Goal: Complete application form

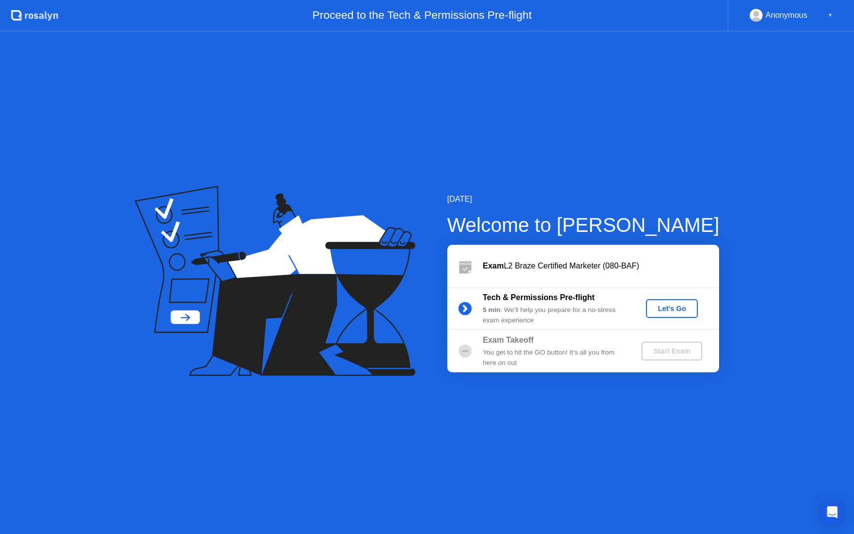
click at [661, 305] on div "Let's Go" at bounding box center [672, 309] width 44 height 8
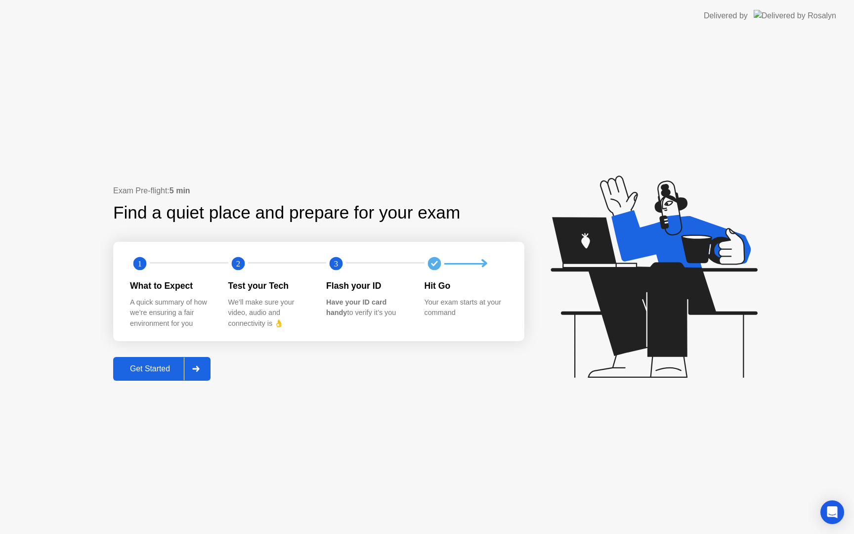
click at [151, 373] on div "Get Started" at bounding box center [150, 368] width 68 height 9
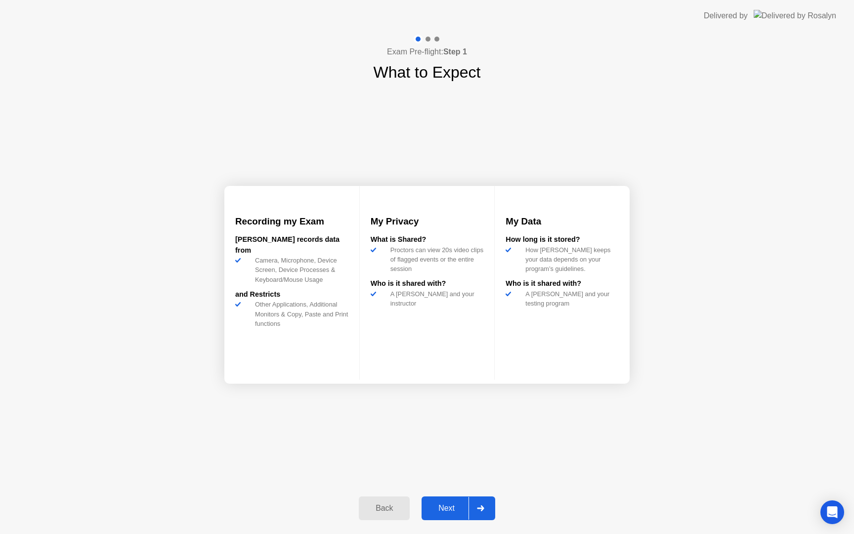
click at [449, 501] on button "Next" at bounding box center [459, 508] width 74 height 24
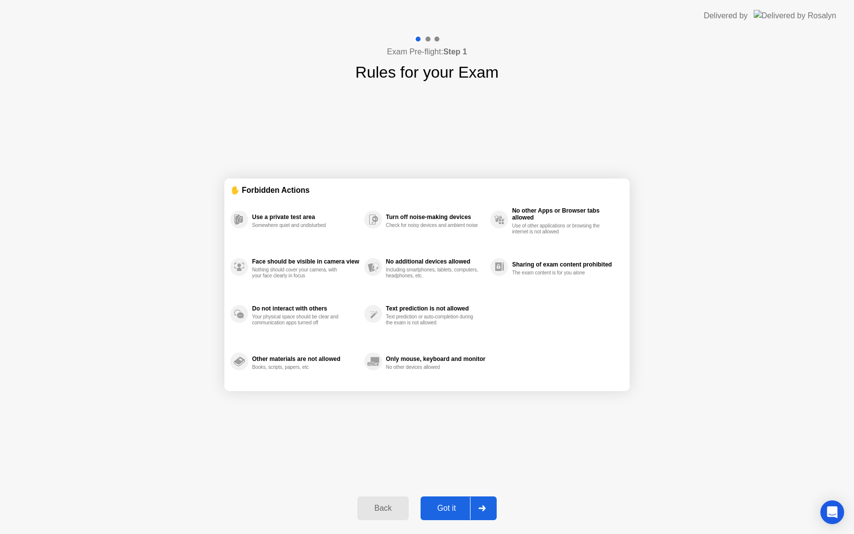
click at [449, 515] on button "Got it" at bounding box center [459, 508] width 76 height 24
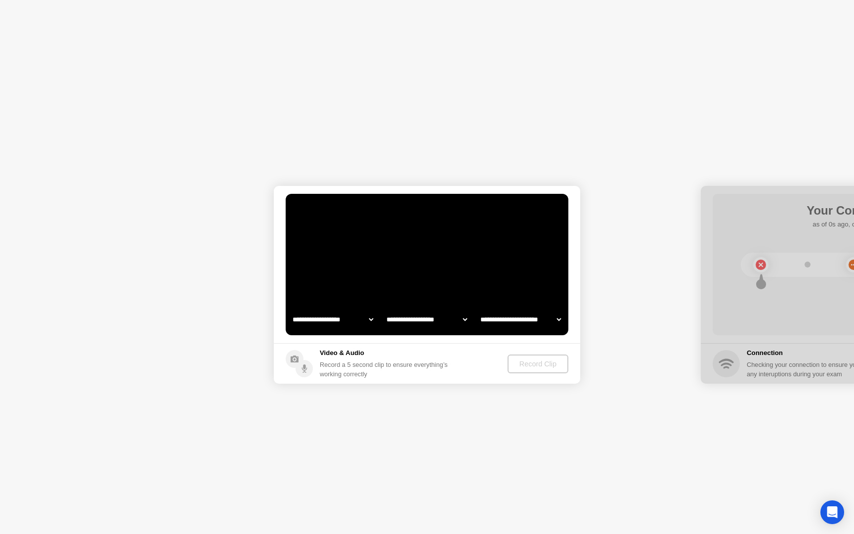
select select "**********"
select select "*******"
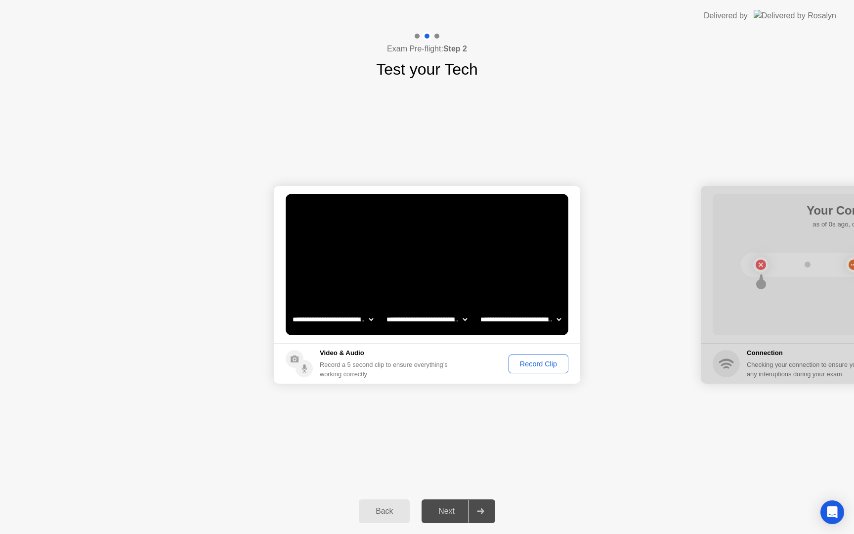
click at [539, 364] on div "Record Clip" at bounding box center [538, 364] width 53 height 8
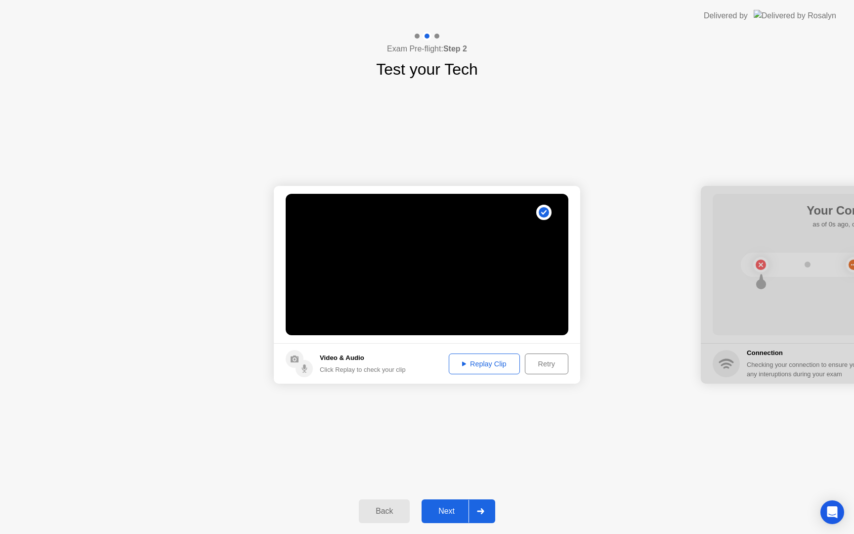
click at [452, 516] on div "Next" at bounding box center [447, 511] width 44 height 9
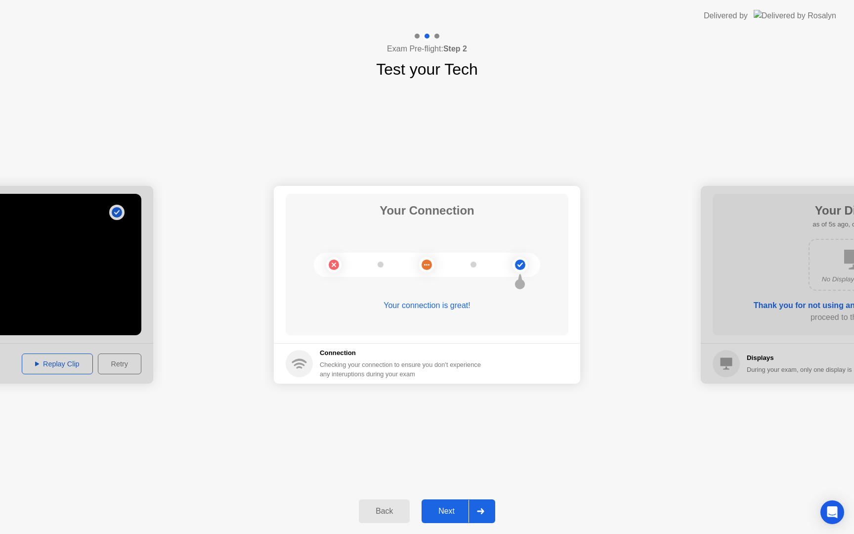
click at [457, 515] on div "Next" at bounding box center [447, 511] width 44 height 9
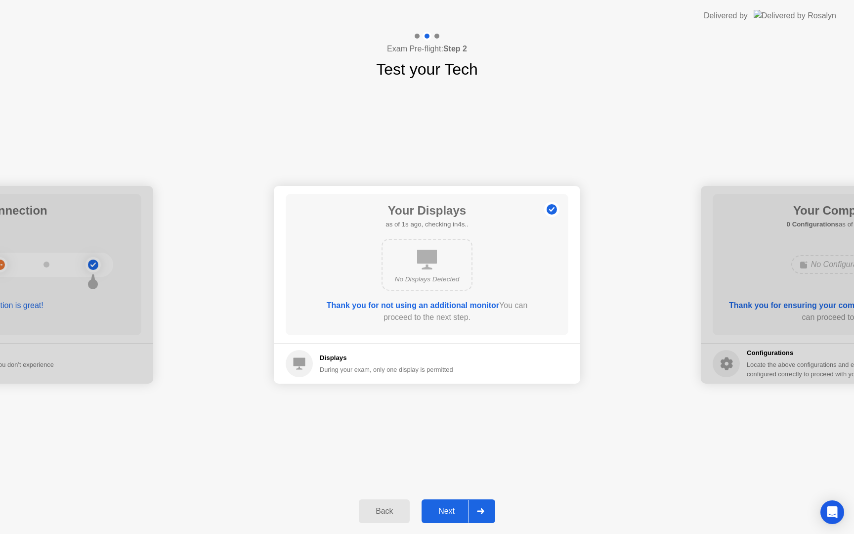
click at [457, 515] on div "Next" at bounding box center [447, 511] width 44 height 9
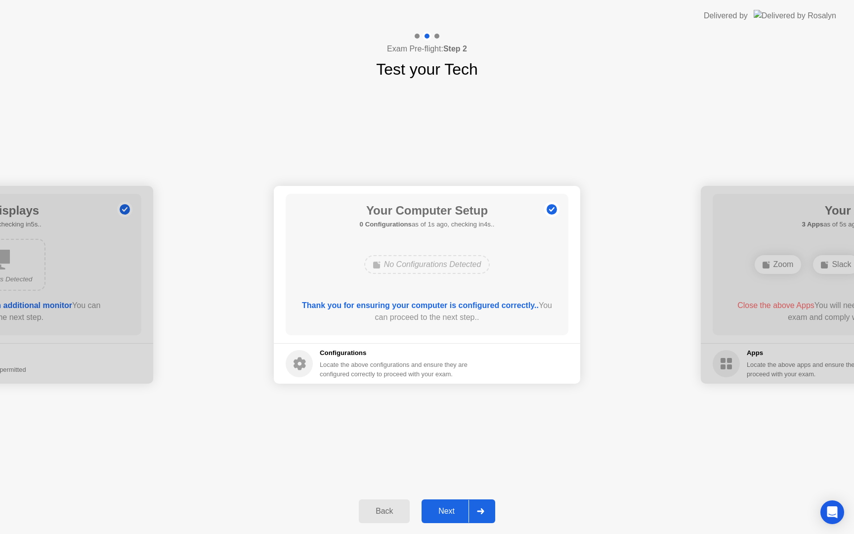
click at [457, 515] on div "Next" at bounding box center [447, 511] width 44 height 9
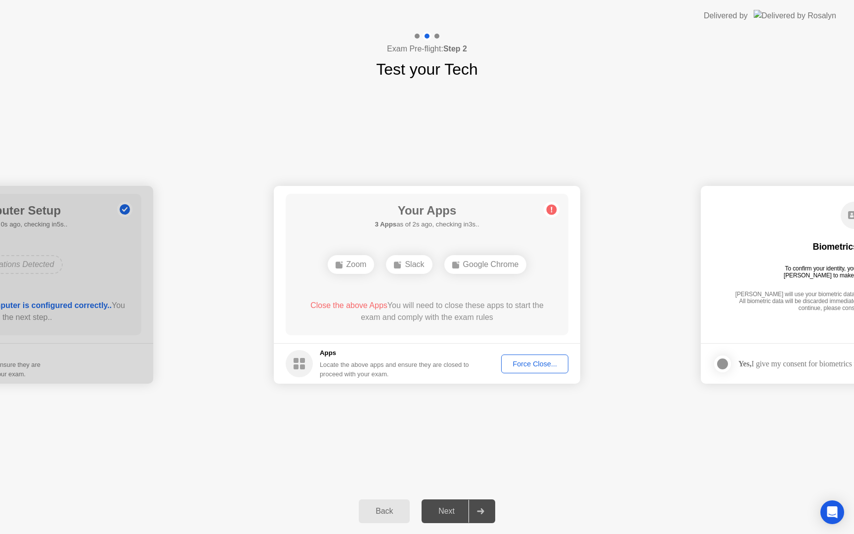
click at [524, 357] on button "Force Close..." at bounding box center [534, 364] width 67 height 19
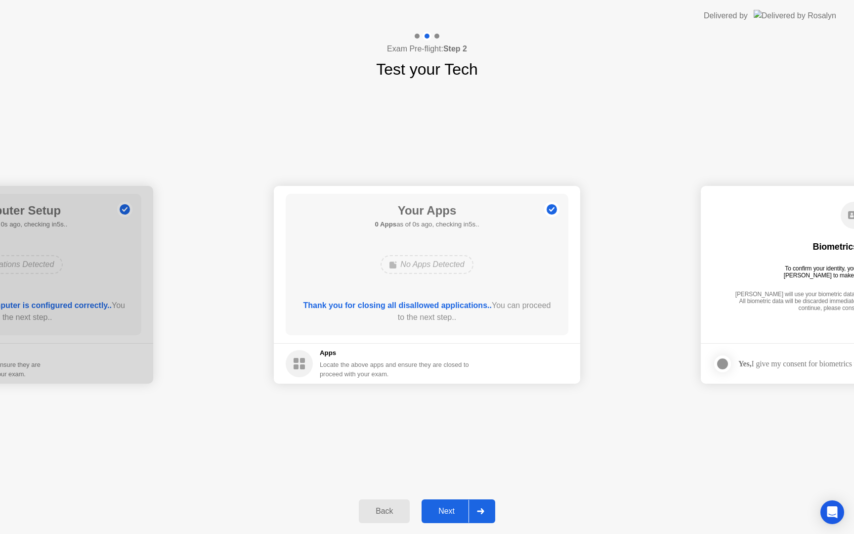
click at [443, 512] on div "Next" at bounding box center [447, 511] width 44 height 9
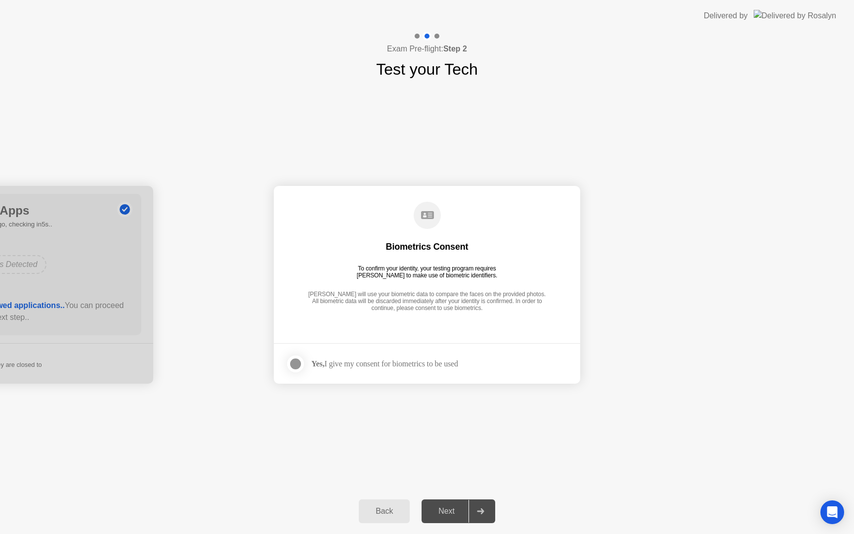
click at [353, 361] on div "Yes, I give my consent for biometrics to be used" at bounding box center [385, 363] width 147 height 9
click at [290, 360] on div at bounding box center [296, 364] width 12 height 12
click at [446, 516] on div "Next" at bounding box center [447, 511] width 44 height 9
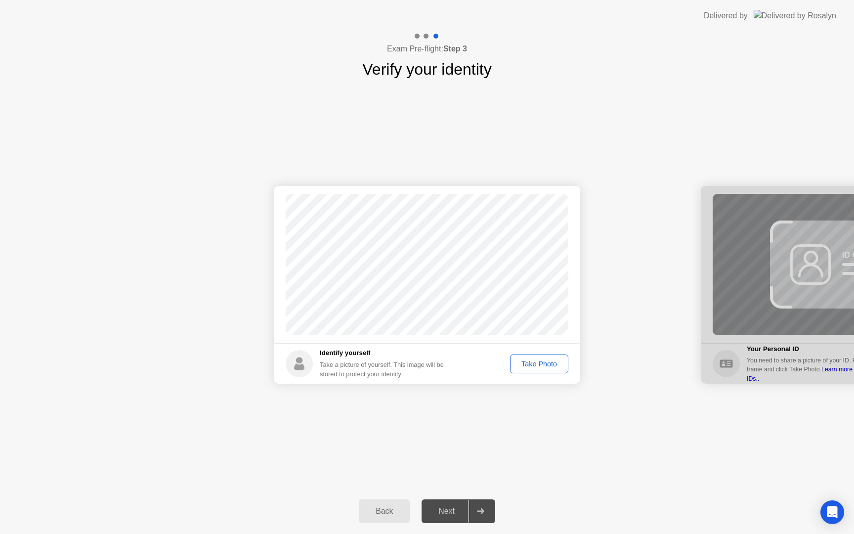
click at [532, 361] on div "Take Photo" at bounding box center [539, 364] width 51 height 8
